Goal: Find specific page/section: Find specific page/section

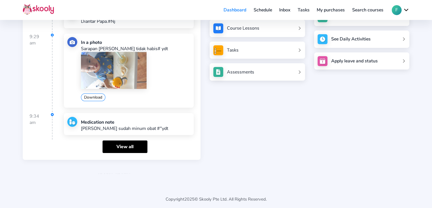
scroll to position [94, 0]
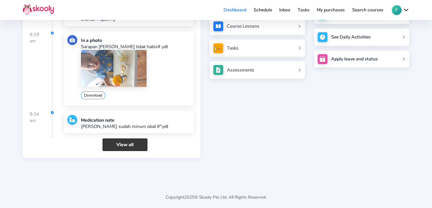
click at [128, 144] on link "View all" at bounding box center [125, 144] width 45 height 12
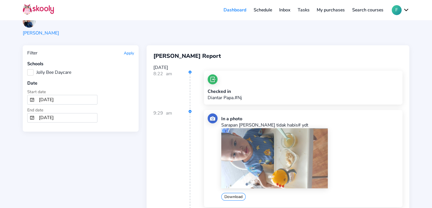
scroll to position [57, 0]
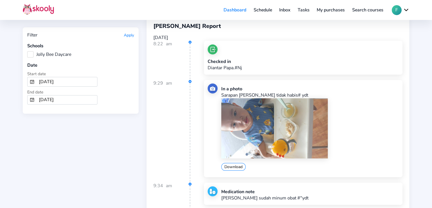
click at [300, 129] on img at bounding box center [274, 128] width 107 height 60
click at [285, 9] on link "Inbox" at bounding box center [285, 9] width 18 height 9
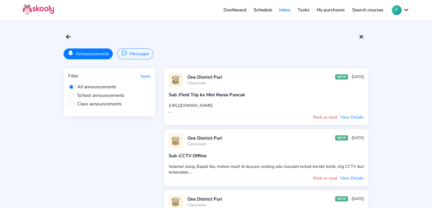
click at [138, 54] on button "Messages" at bounding box center [135, 53] width 36 height 11
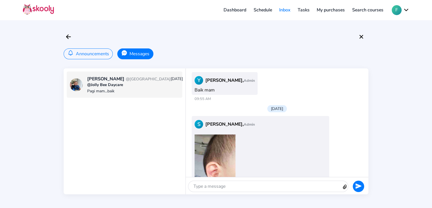
scroll to position [390, 0]
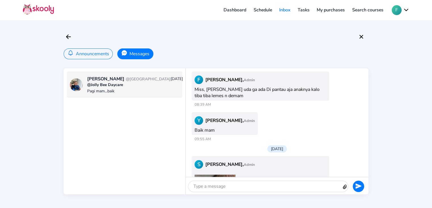
click at [237, 11] on link "Dashboard" at bounding box center [235, 9] width 30 height 9
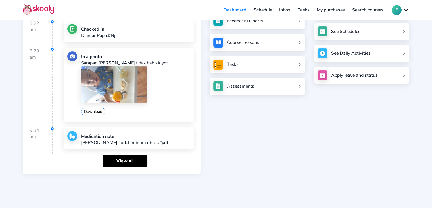
scroll to position [85, 0]
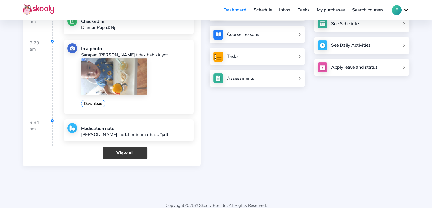
click at [125, 151] on link "View all" at bounding box center [125, 152] width 45 height 12
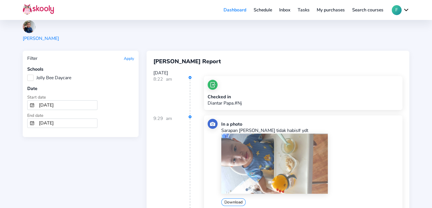
scroll to position [57, 0]
